Goal: Check status: Check status

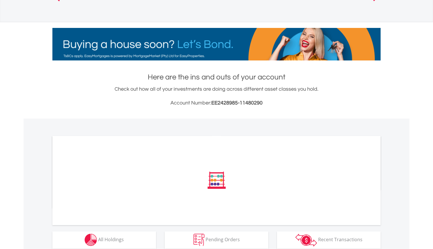
scroll to position [88, 0]
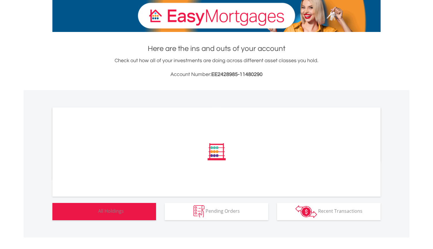
click at [122, 216] on button "Holdings All Holdings" at bounding box center [104, 211] width 104 height 17
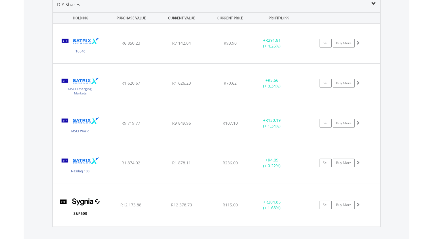
scroll to position [332, 0]
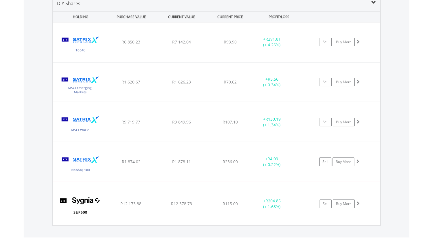
click at [358, 160] on span at bounding box center [358, 161] width 4 height 4
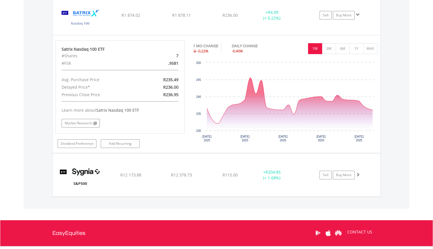
scroll to position [55, 109]
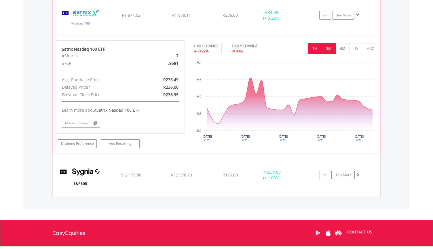
click at [329, 50] on button "3M" at bounding box center [329, 48] width 14 height 11
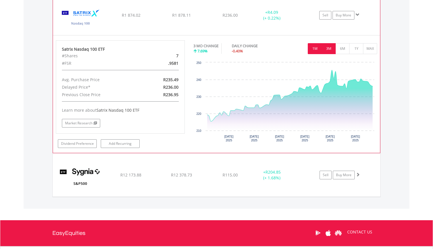
click at [317, 51] on button "1M" at bounding box center [315, 48] width 14 height 11
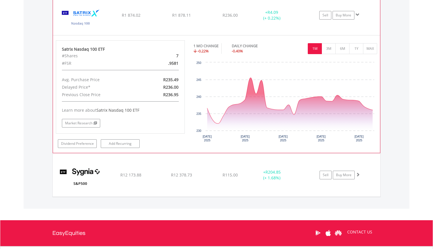
click at [358, 14] on span at bounding box center [358, 15] width 4 height 4
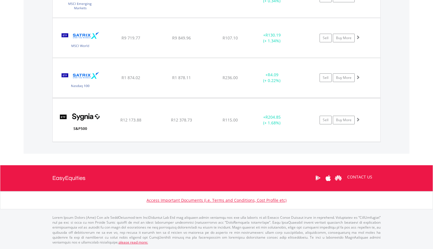
scroll to position [494, 0]
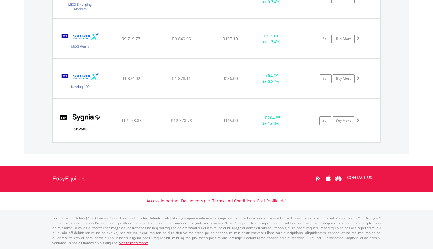
click at [359, 121] on span at bounding box center [358, 120] width 4 height 4
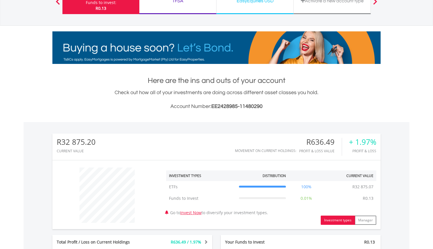
scroll to position [0, 0]
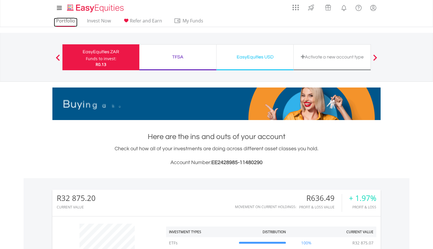
click at [67, 24] on link "Portfolio" at bounding box center [66, 22] width 24 height 9
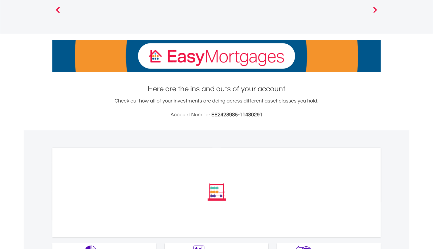
scroll to position [88, 0]
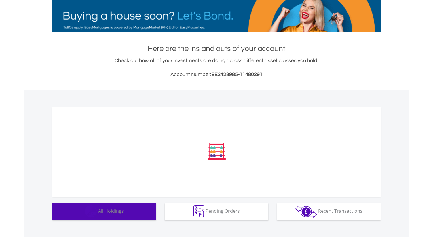
click at [127, 213] on button "Holdings All Holdings" at bounding box center [104, 211] width 104 height 17
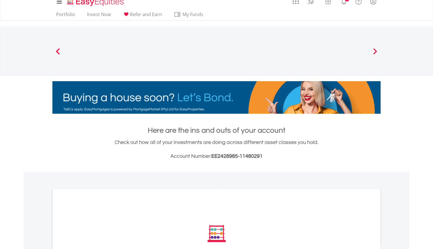
scroll to position [0, 0]
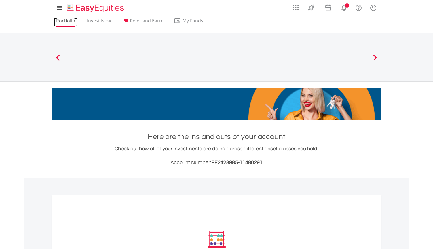
click at [68, 21] on link "Portfolio" at bounding box center [66, 22] width 24 height 9
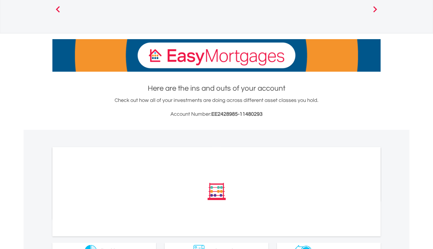
scroll to position [88, 0]
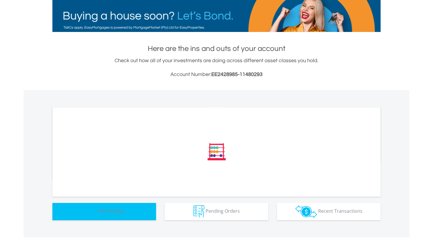
click at [109, 209] on span "All Holdings" at bounding box center [111, 211] width 26 height 6
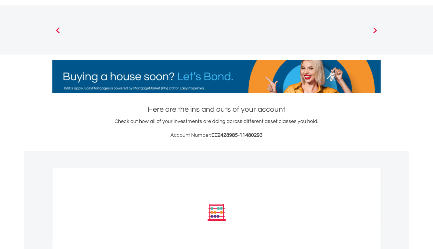
scroll to position [0, 0]
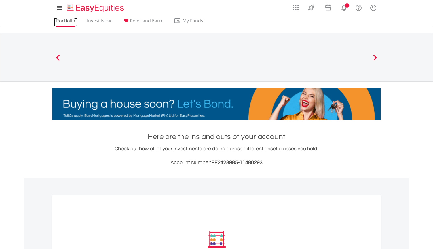
click at [70, 21] on link "Portfolio" at bounding box center [66, 22] width 24 height 9
